Goal: Task Accomplishment & Management: Complete application form

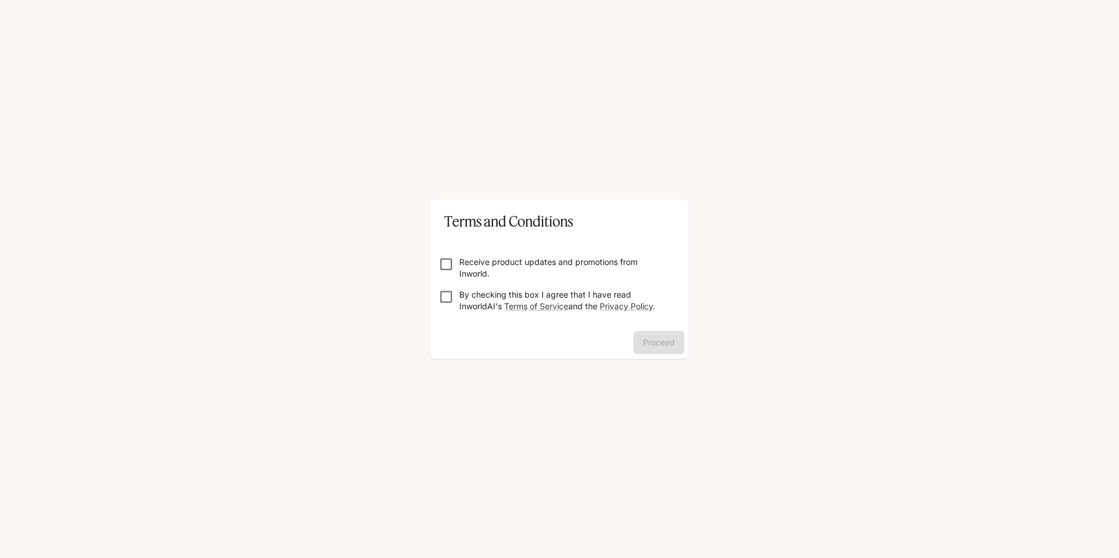
click at [534, 275] on p "Receive product updates and promotions from Inworld." at bounding box center [564, 267] width 210 height 23
click at [468, 301] on p "By checking this box I agree that I have read InworldAI's Terms of Service and …" at bounding box center [564, 300] width 210 height 23
click at [669, 345] on button "Proceed" at bounding box center [659, 342] width 51 height 23
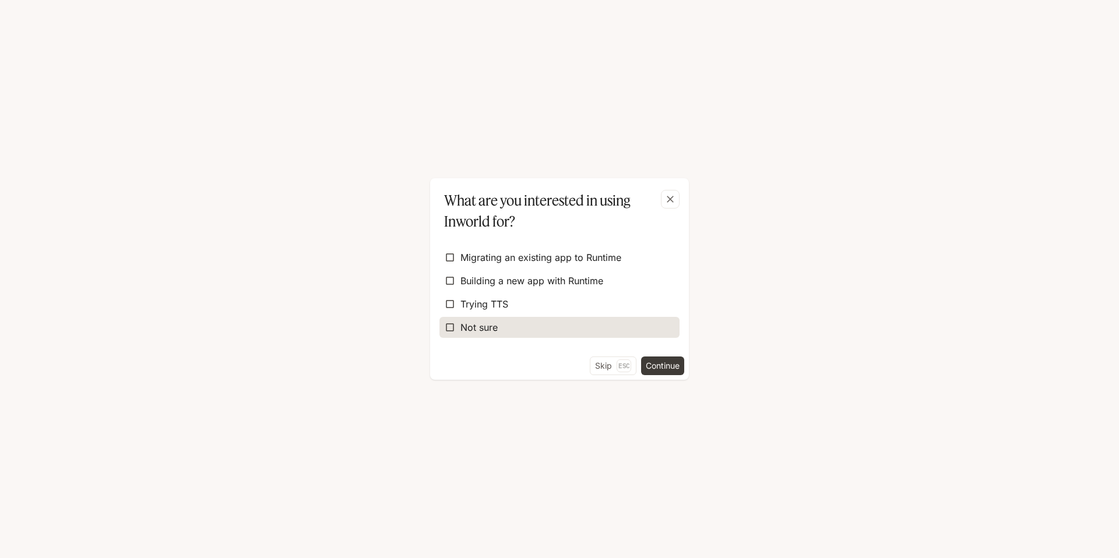
click at [579, 324] on label "Not sure" at bounding box center [559, 327] width 240 height 21
click at [669, 370] on button "Continue" at bounding box center [662, 366] width 43 height 19
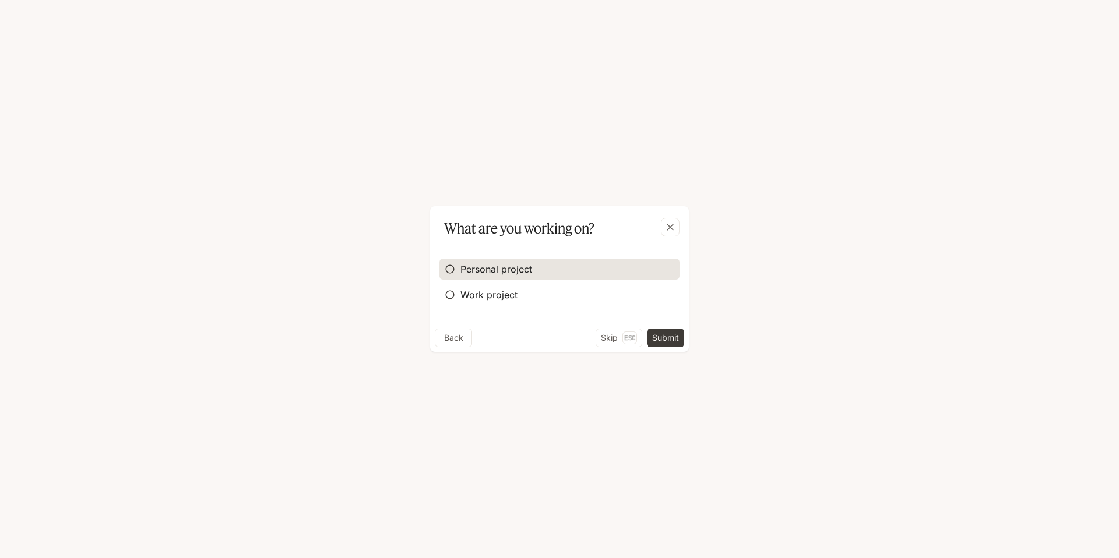
click at [516, 263] on span "Personal project" at bounding box center [496, 269] width 72 height 14
click at [674, 337] on button "Submit" at bounding box center [665, 338] width 37 height 19
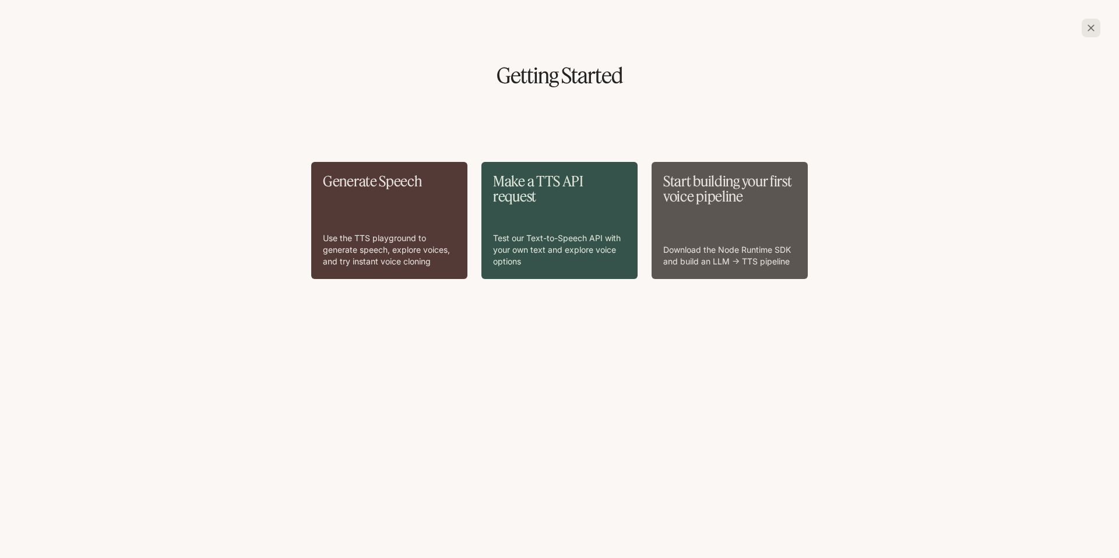
click at [1093, 37] on button "button" at bounding box center [1091, 28] width 28 height 28
